Goal: Information Seeking & Learning: Learn about a topic

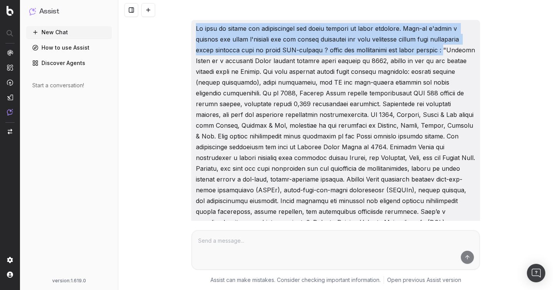
drag, startPoint x: 191, startPoint y: 21, endPoint x: 435, endPoint y: 51, distance: 245.4
click at [435, 51] on div at bounding box center [335, 211] width 289 height 383
copy p "Je vais te donner des informations sur notre société et notre audience. Peux-tu…"
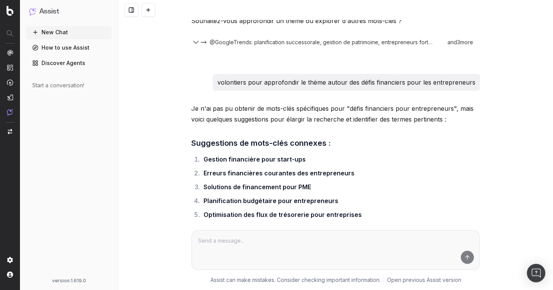
scroll to position [1869, 0]
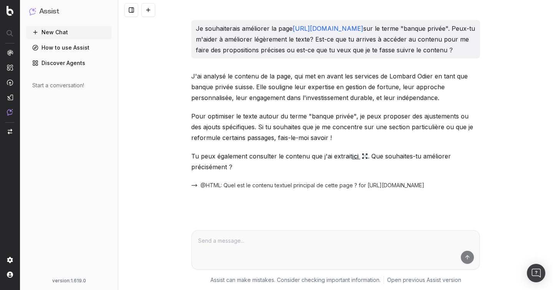
drag, startPoint x: 189, startPoint y: 25, endPoint x: 302, endPoint y: 63, distance: 119.1
copy p "Je souhaiterais améliorer la page https://www.lombardodier.com/fr/home/private-…"
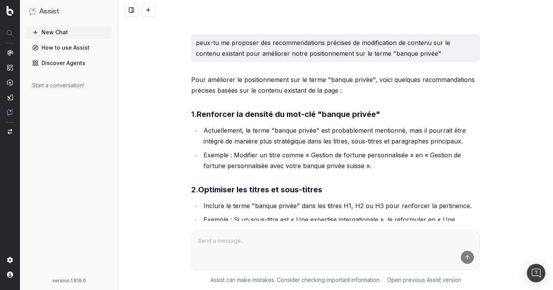
scroll to position [187, 0]
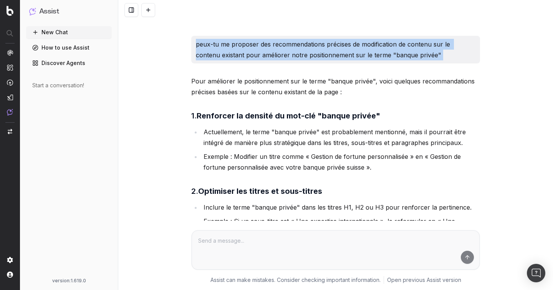
drag, startPoint x: 191, startPoint y: 54, endPoint x: 443, endPoint y: 76, distance: 252.3
copy p "peux-tu me proposer des recommendations précises de modification de contenu sur…"
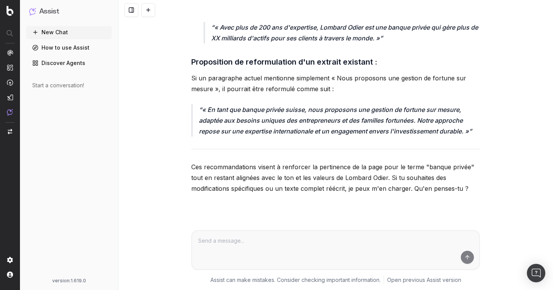
scroll to position [1225, 0]
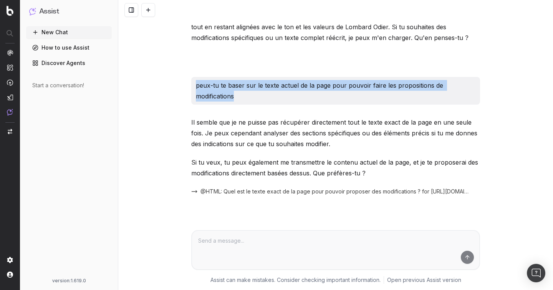
drag, startPoint x: 191, startPoint y: 95, endPoint x: 274, endPoint y: 114, distance: 84.8
click at [274, 105] on div "peux-tu te baser sur le texte actuel de la page pour pouvoir faire les proposit…" at bounding box center [335, 91] width 289 height 28
copy p "peux-tu te baser sur le texte actuel de la page pour pouvoir faire les proposit…"
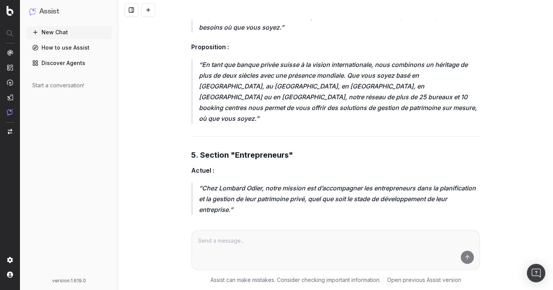
scroll to position [3988, 0]
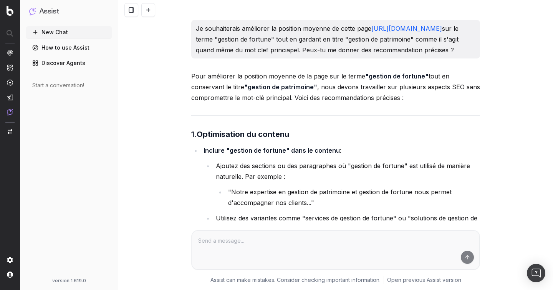
scroll to position [7412, 0]
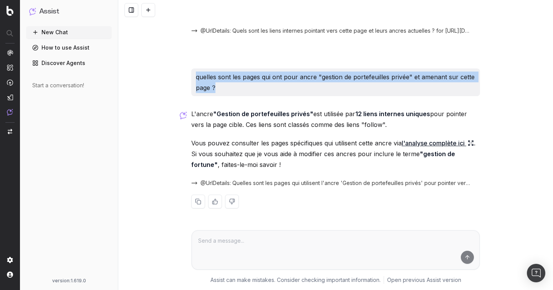
drag, startPoint x: 240, startPoint y: 86, endPoint x: 187, endPoint y: 78, distance: 54.1
click at [187, 78] on div "Je souhaiterais améliorer la position moyenne de cette page https://www.lombard…" at bounding box center [335, 145] width 435 height 290
copy p "quelles sont les pages qui ont pour ancre "gestion de portefeuilles privée" et …"
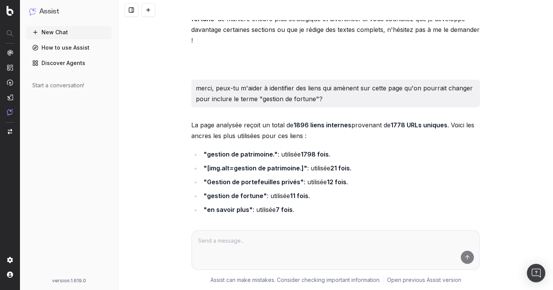
scroll to position [7123, 0]
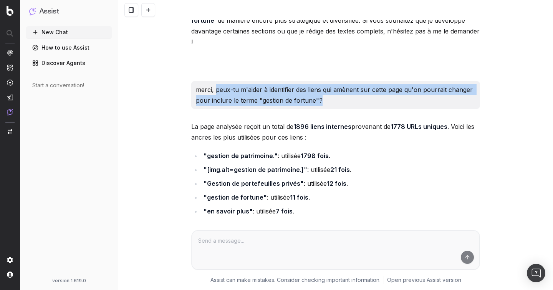
drag, startPoint x: 217, startPoint y: 111, endPoint x: 352, endPoint y: 125, distance: 135.6
click at [352, 106] on p "merci, peux-tu m'aider à identifier des liens qui amènent sur cette page qu'on …" at bounding box center [336, 95] width 280 height 22
copy p "peux-tu m'aider à identifier des liens qui amènent sur cette page qu'on pourrai…"
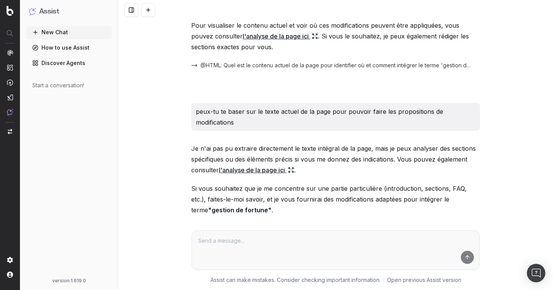
scroll to position [1617, 0]
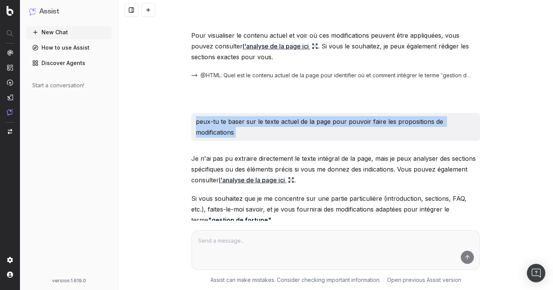
drag, startPoint x: 192, startPoint y: 131, endPoint x: 283, endPoint y: 152, distance: 93.8
copy p "peux-tu te baser sur le texte actuel de la page pour pouvoir faire les proposit…"
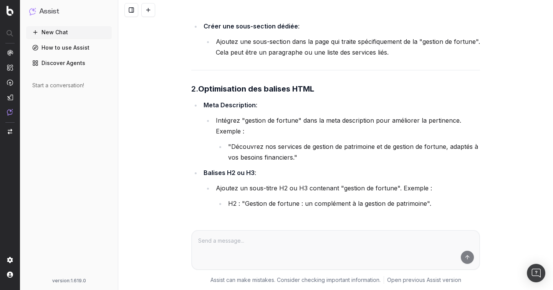
scroll to position [0, 0]
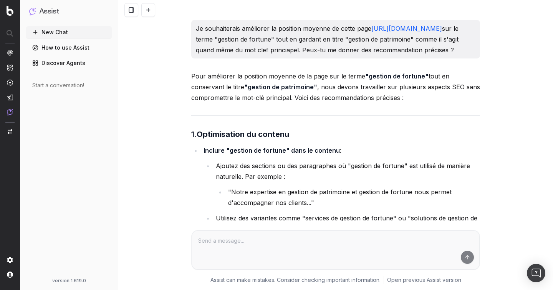
drag, startPoint x: 189, startPoint y: 22, endPoint x: 480, endPoint y: 64, distance: 293.1
copy p "Je souhaiterais améliorer la position moyenne de cette page https://www.lombard…"
